Goal: Find specific page/section: Find specific page/section

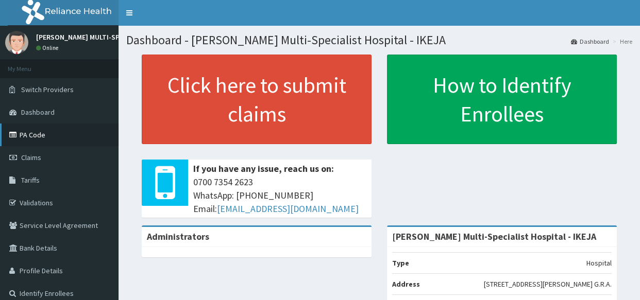
click at [36, 139] on link "PA Code" at bounding box center [59, 135] width 119 height 23
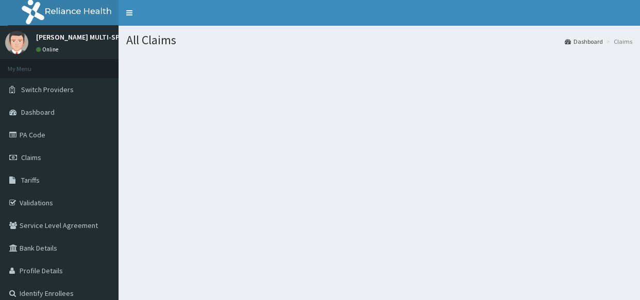
click at [35, 134] on link "PA Code" at bounding box center [59, 135] width 119 height 23
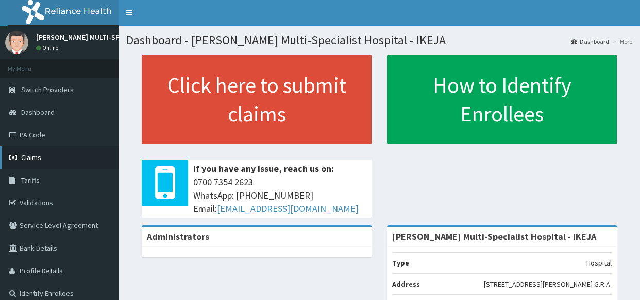
click at [31, 152] on link "Claims" at bounding box center [59, 157] width 119 height 23
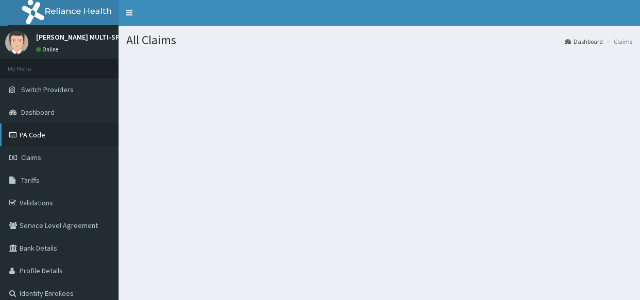
click at [36, 133] on link "PA Code" at bounding box center [59, 135] width 119 height 23
